Goal: Communication & Community: Share content

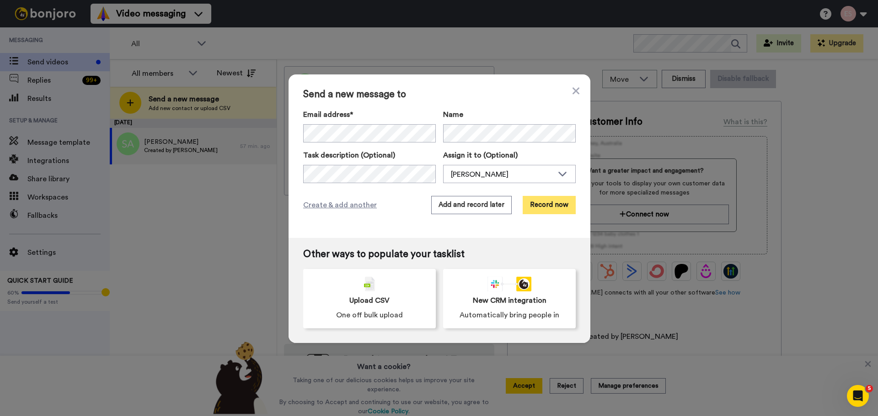
click at [541, 202] on button "Record now" at bounding box center [548, 205] width 53 height 18
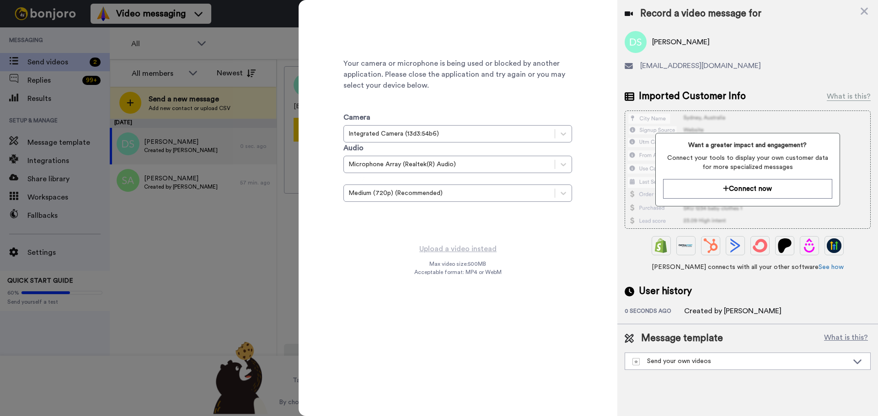
click at [264, 250] on div at bounding box center [439, 208] width 878 height 416
click at [865, 10] on icon at bounding box center [863, 11] width 7 height 7
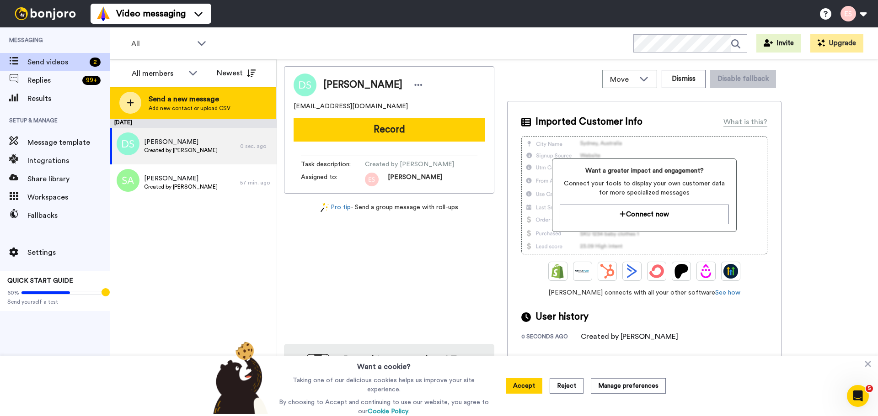
click at [124, 100] on div at bounding box center [130, 103] width 22 height 22
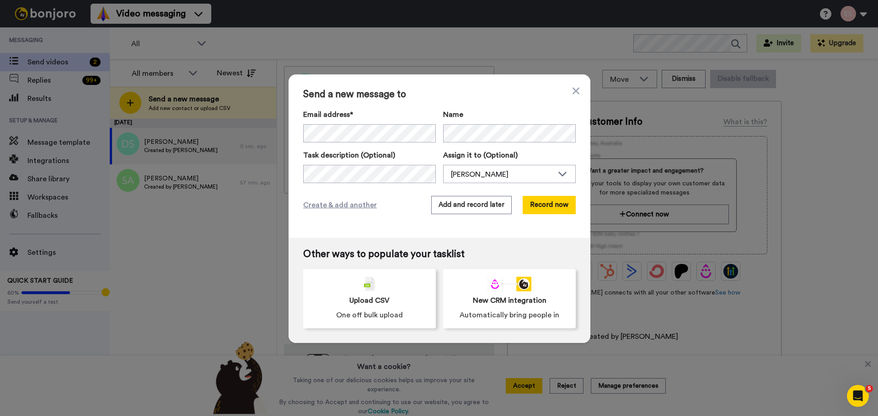
click at [461, 144] on div "Email address* No search result for ‘ [EMAIL_ADDRESS][DOMAIN_NAME] ’ Name Task …" at bounding box center [439, 146] width 272 height 74
click at [558, 207] on button "Record now" at bounding box center [548, 205] width 53 height 18
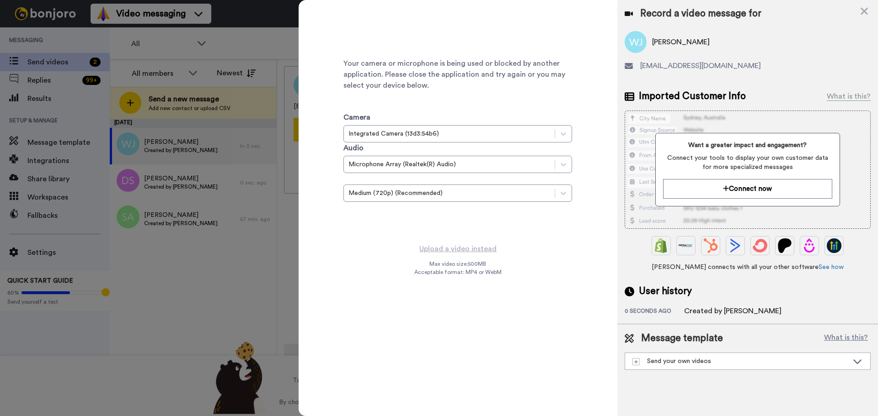
click at [220, 303] on div at bounding box center [439, 208] width 878 height 416
click at [118, 45] on div at bounding box center [439, 208] width 878 height 416
click at [211, 130] on div at bounding box center [439, 208] width 878 height 416
click at [869, 9] on div "Record a video message for" at bounding box center [747, 13] width 246 height 13
click at [865, 11] on icon at bounding box center [863, 10] width 9 height 11
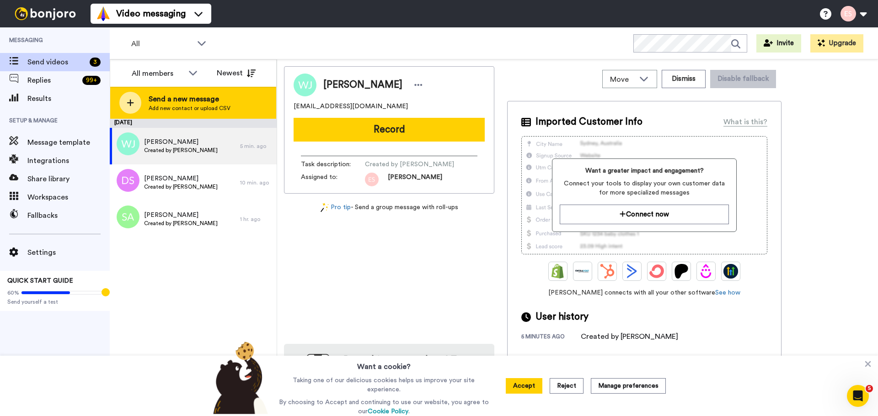
click at [122, 101] on div at bounding box center [130, 103] width 22 height 22
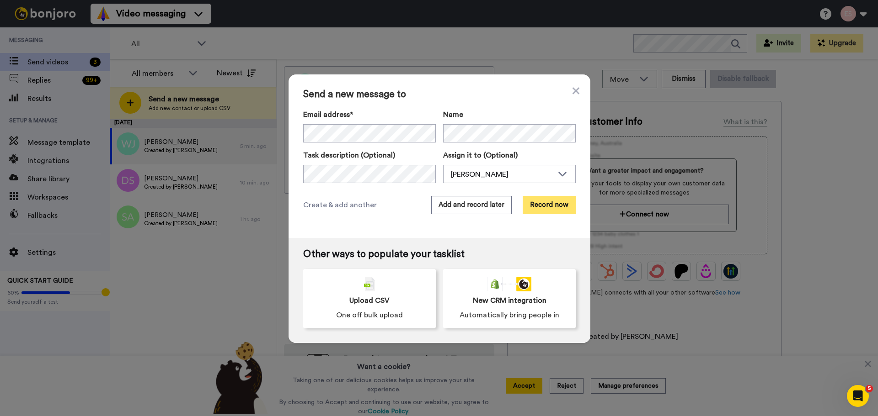
click at [539, 205] on button "Record now" at bounding box center [548, 205] width 53 height 18
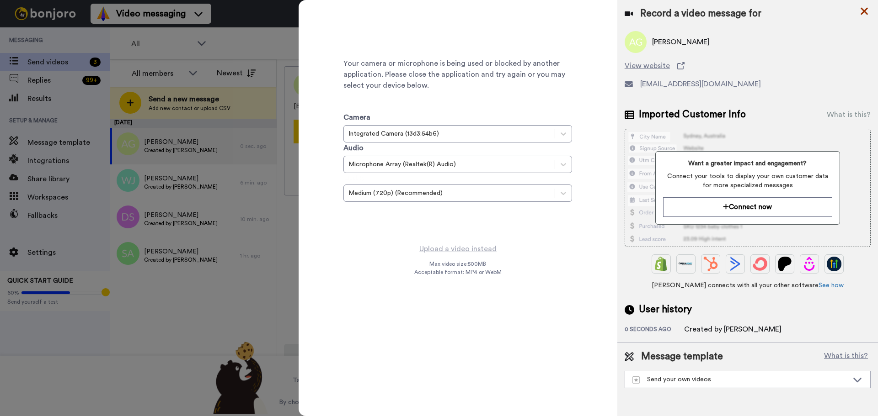
click at [866, 11] on icon at bounding box center [863, 10] width 9 height 11
